Goal: Navigation & Orientation: Find specific page/section

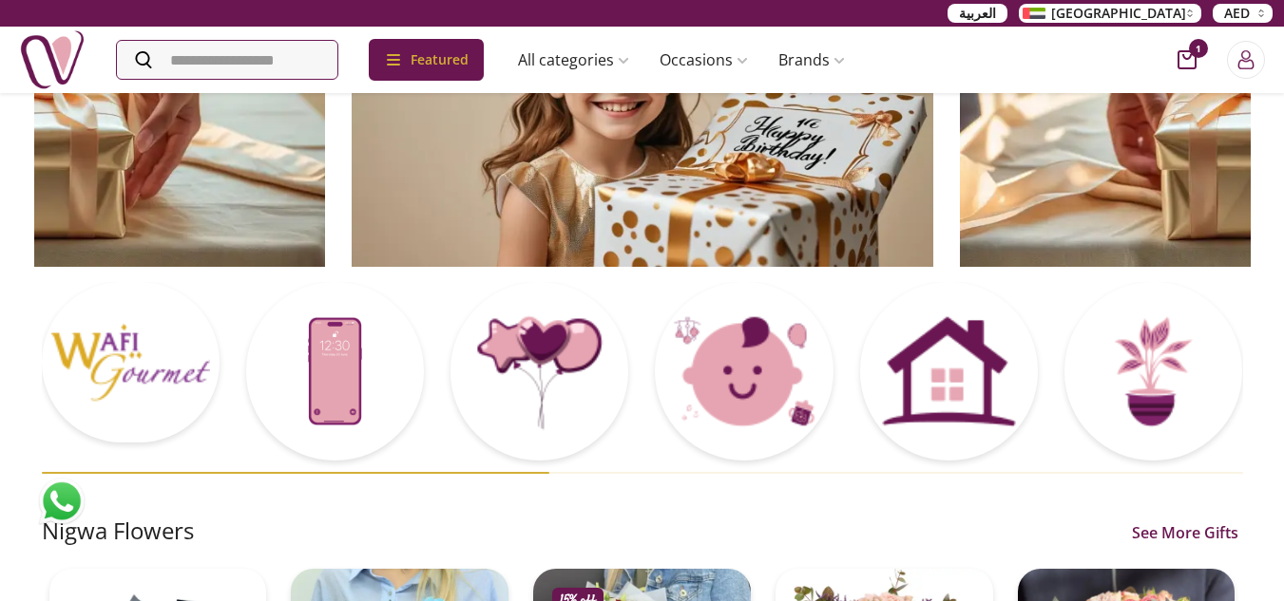
scroll to position [154, 0]
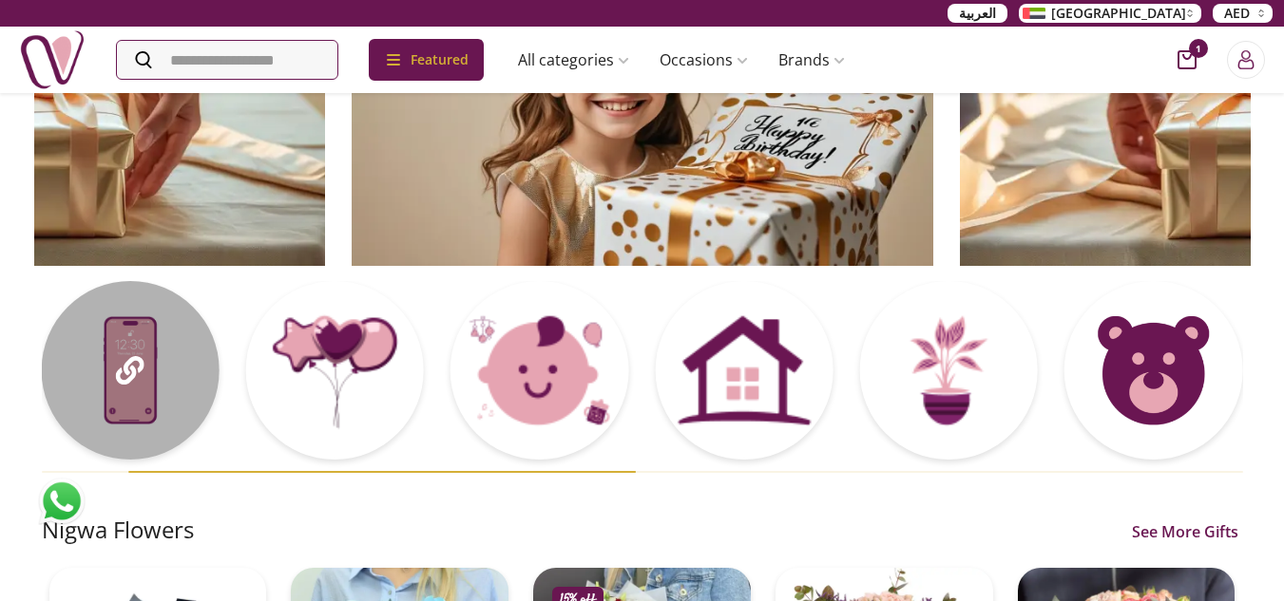
click at [134, 368] on icon at bounding box center [130, 370] width 29 height 29
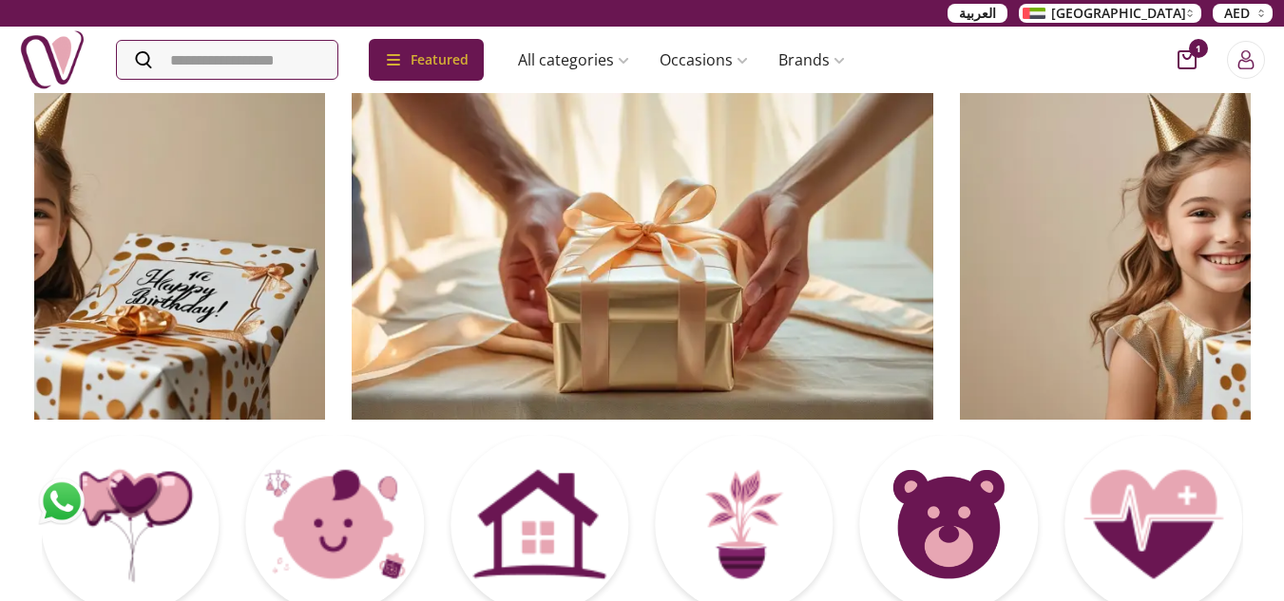
click at [51, 29] on img at bounding box center [52, 60] width 67 height 67
